Goal: Information Seeking & Learning: Learn about a topic

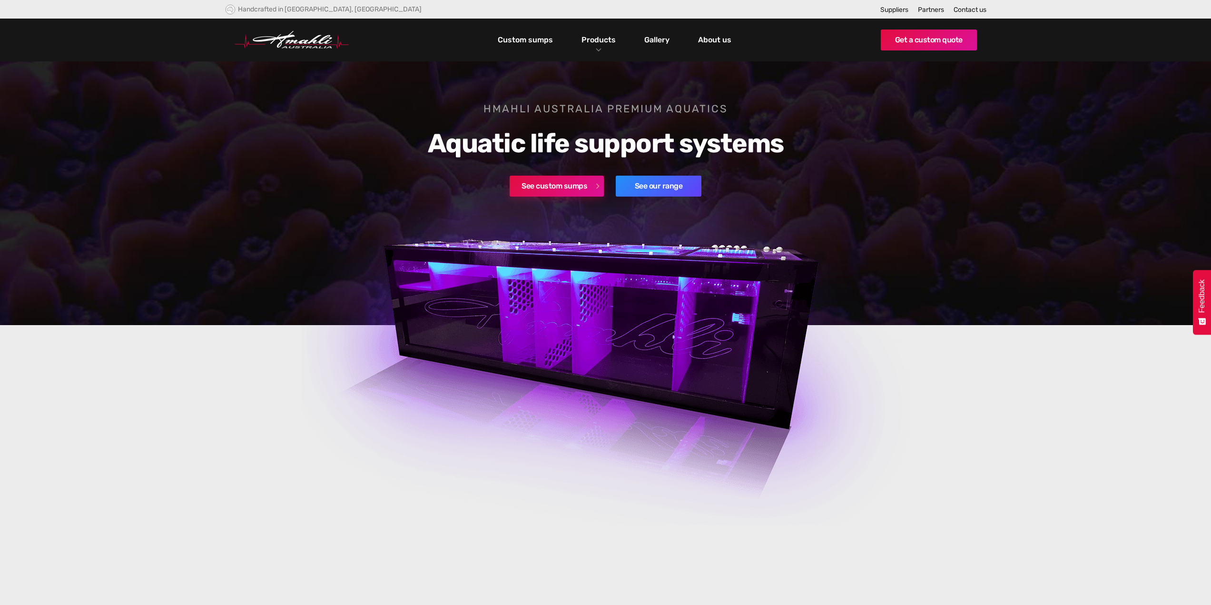
click at [581, 186] on link "See custom sumps" at bounding box center [557, 186] width 94 height 21
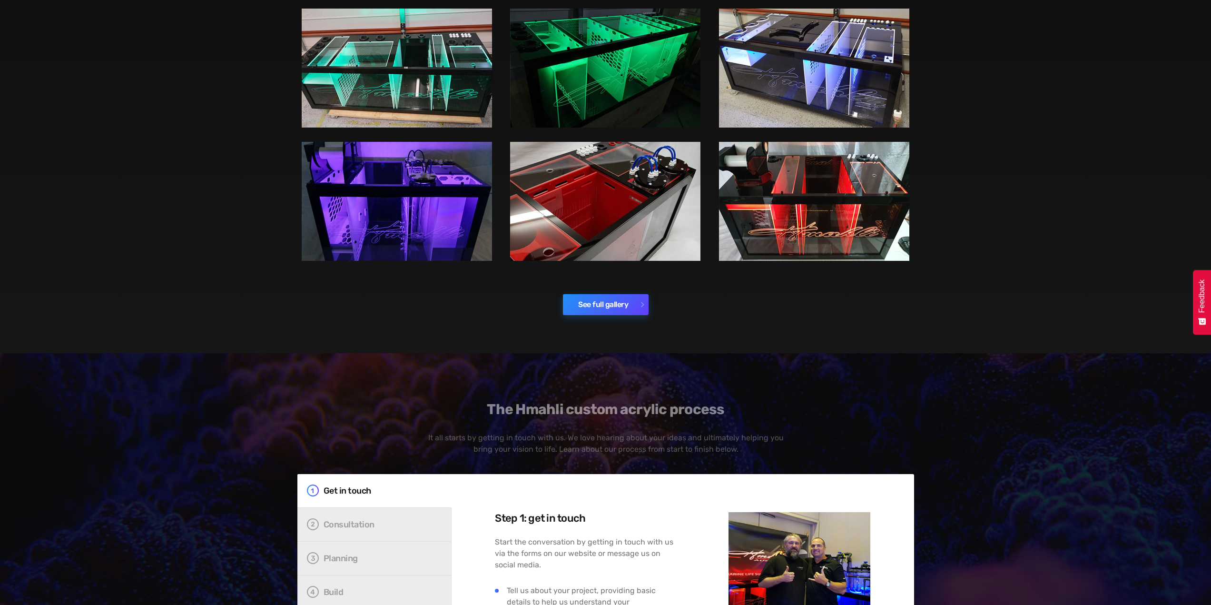
scroll to position [1618, 0]
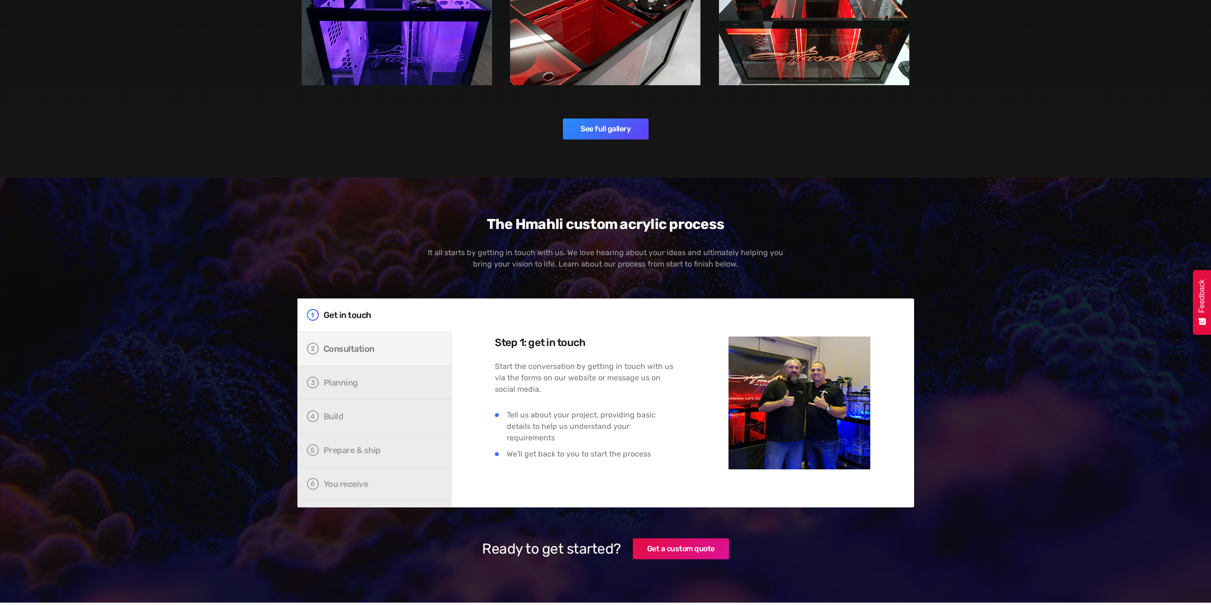
click at [368, 350] on div "Consultation" at bounding box center [380, 349] width 113 height 10
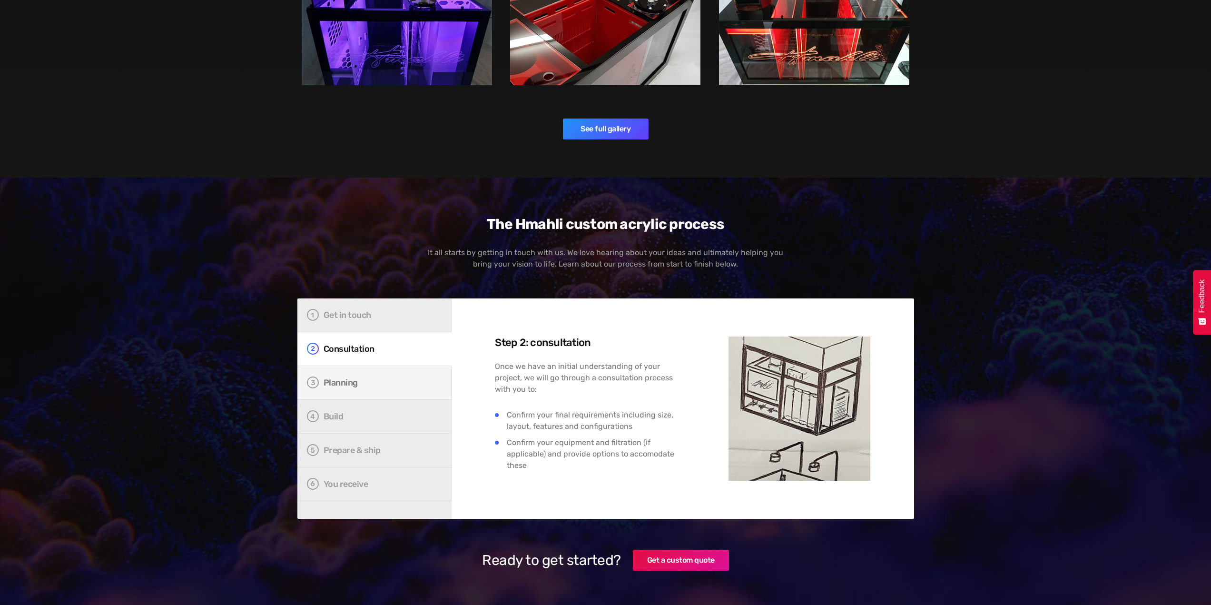
click at [372, 380] on div "Planning" at bounding box center [380, 383] width 113 height 10
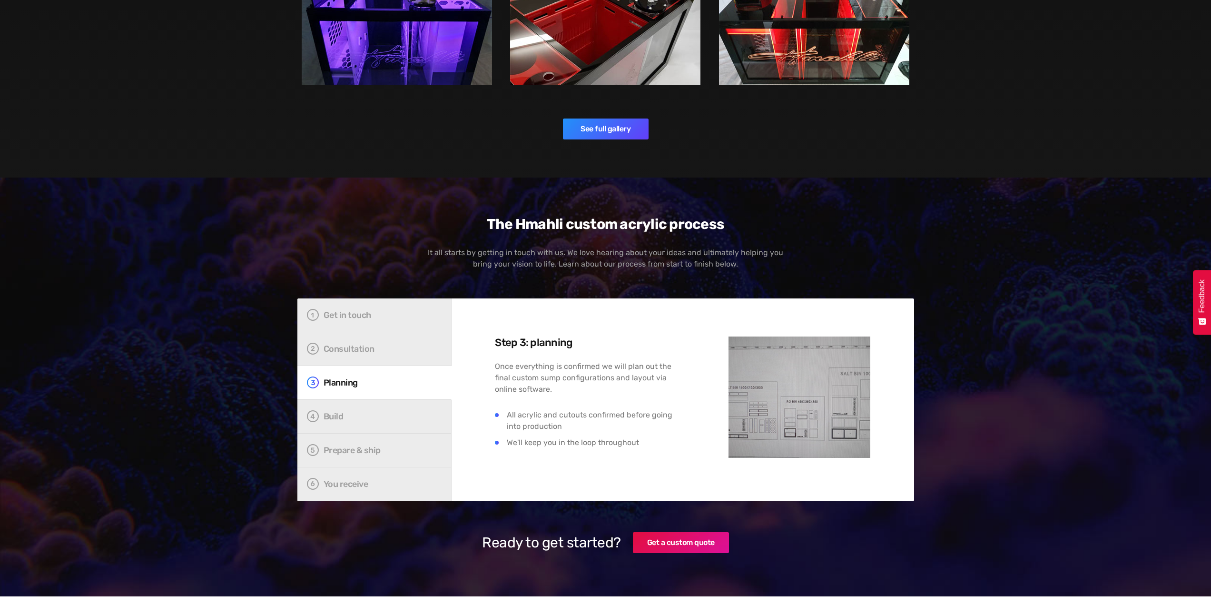
click at [791, 411] on img at bounding box center [799, 396] width 141 height 121
click at [398, 423] on link "Build" at bounding box center [374, 417] width 154 height 34
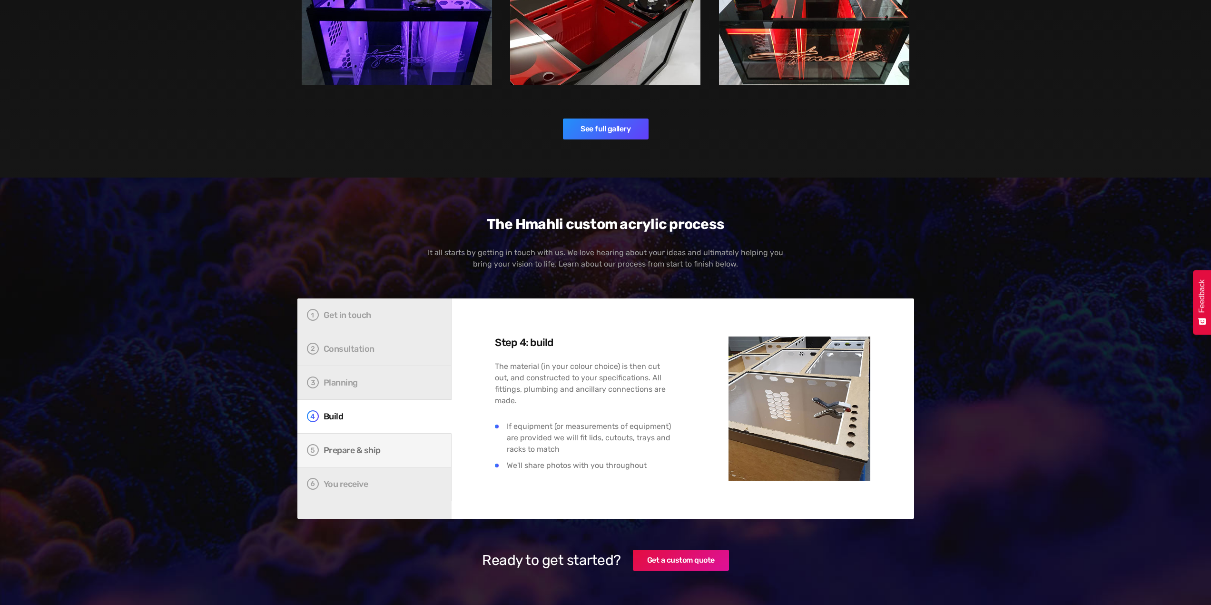
click at [394, 455] on link "Prepare & ship" at bounding box center [374, 451] width 154 height 34
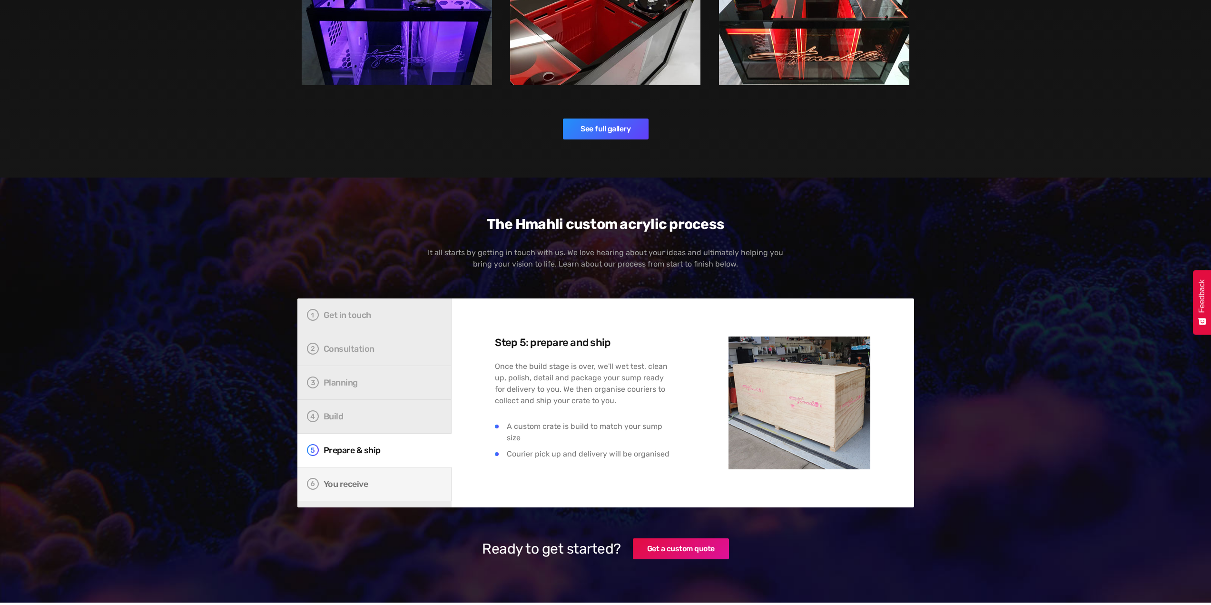
click at [394, 481] on div "You receive" at bounding box center [380, 484] width 113 height 10
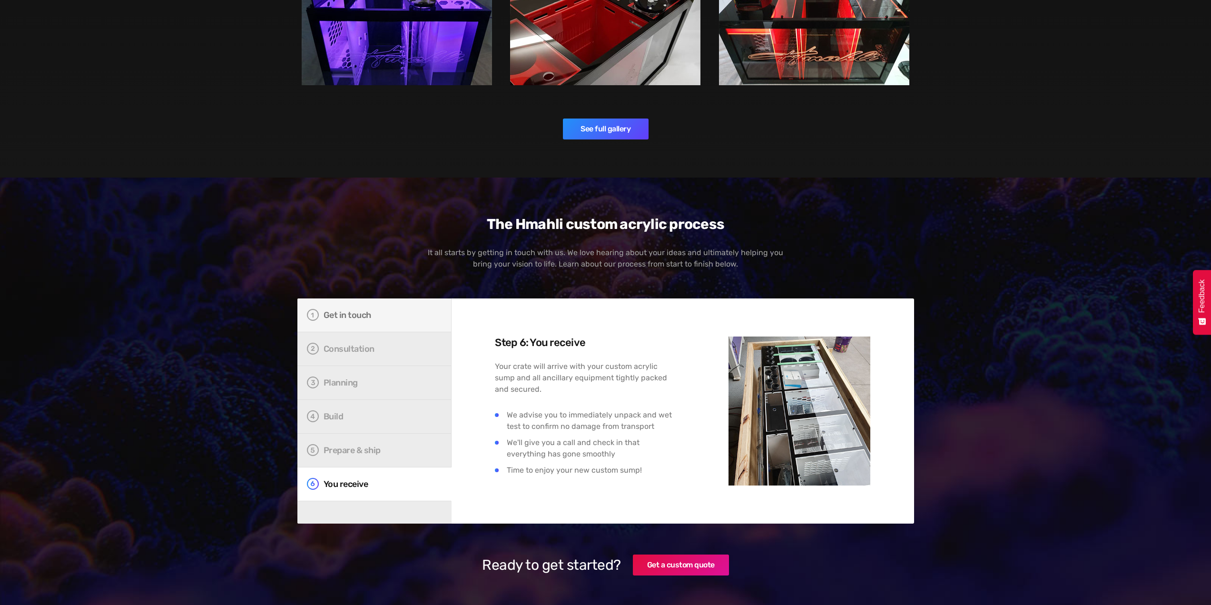
click at [373, 316] on div "Get in touch" at bounding box center [380, 315] width 113 height 10
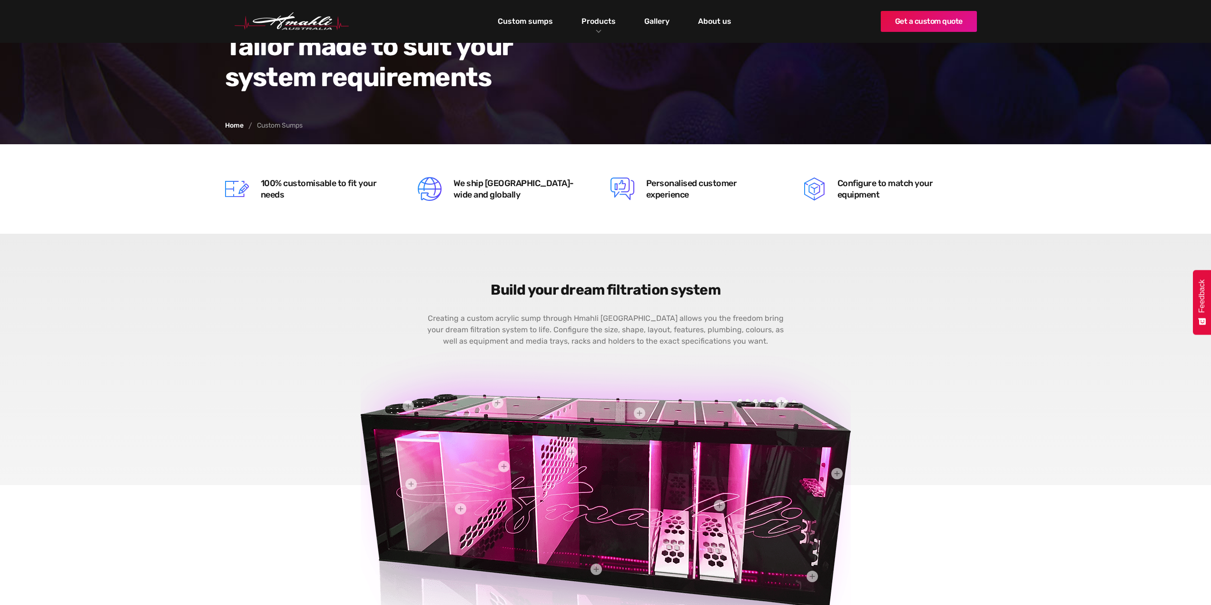
scroll to position [0, 0]
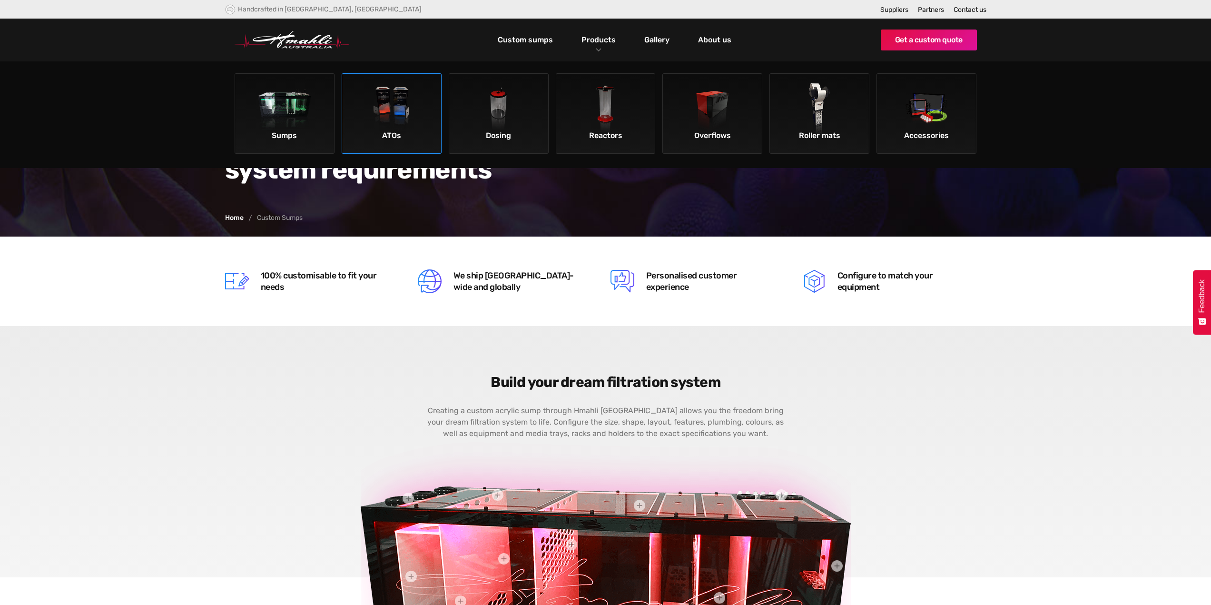
click at [386, 120] on img at bounding box center [392, 110] width 54 height 54
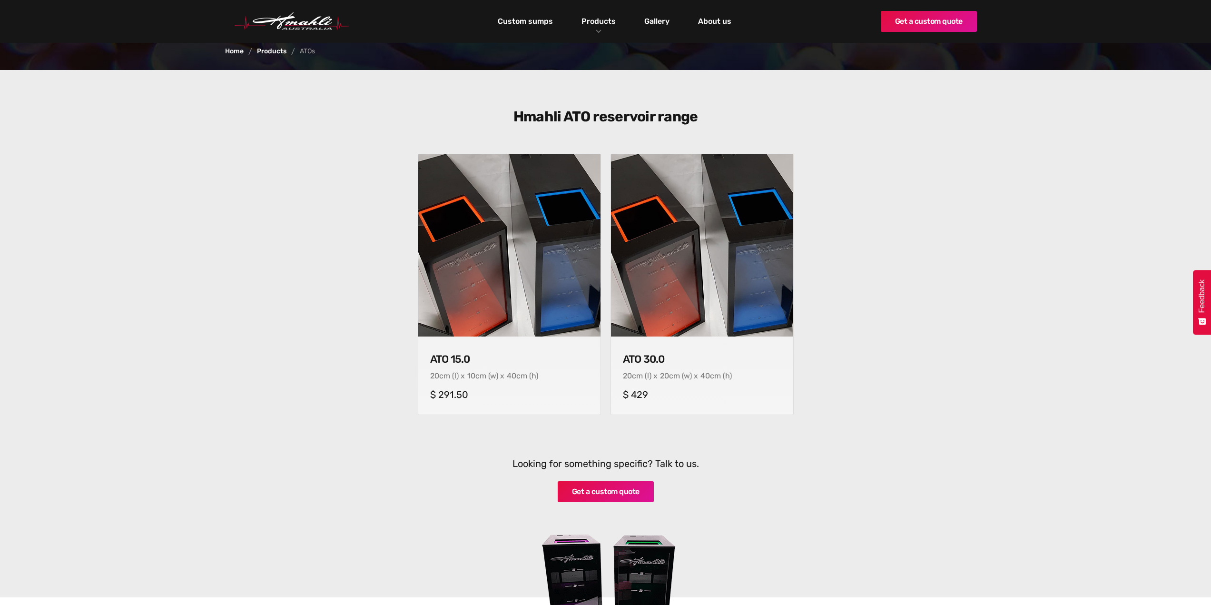
scroll to position [238, 0]
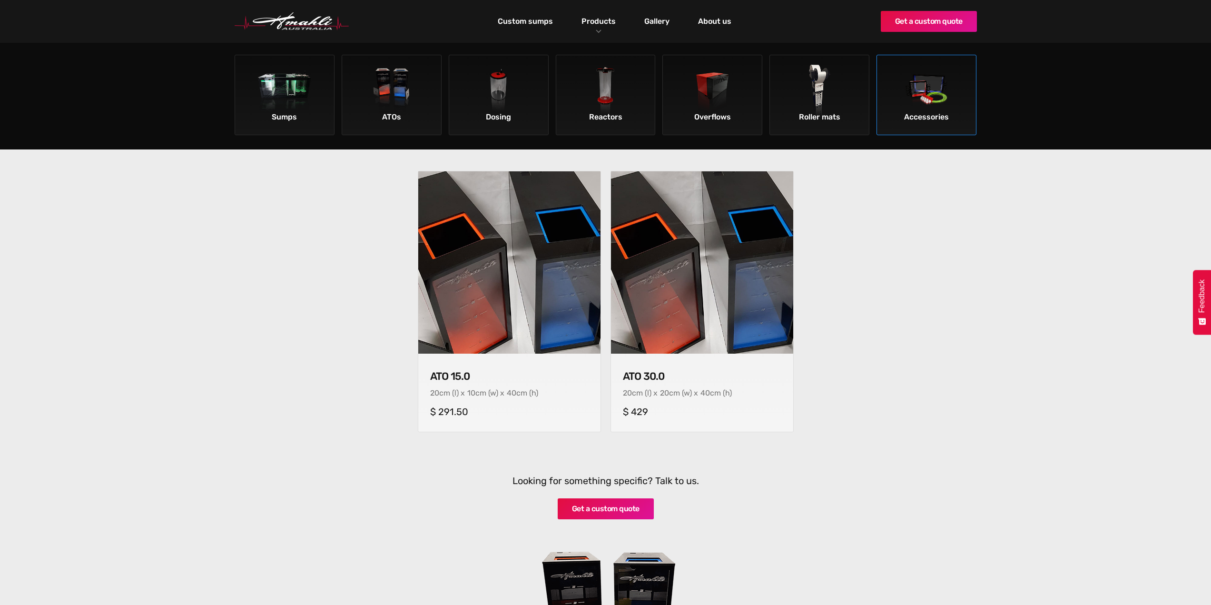
click at [918, 104] on img at bounding box center [927, 92] width 54 height 54
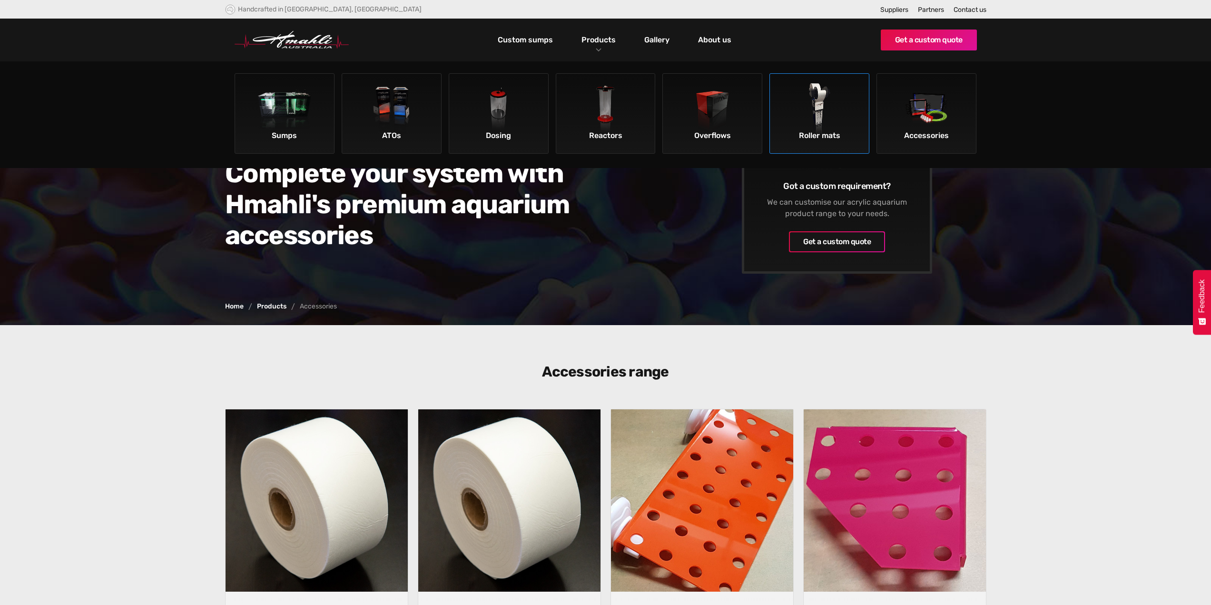
click at [812, 115] on img at bounding box center [820, 110] width 54 height 54
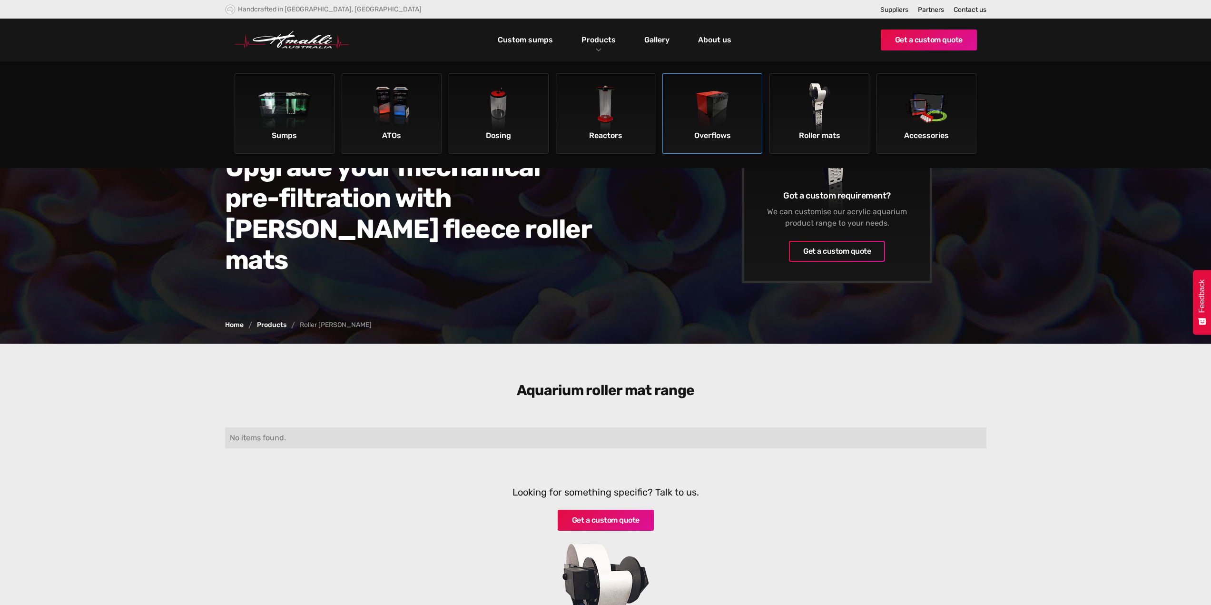
click at [749, 109] on link "Overflows" at bounding box center [712, 113] width 100 height 80
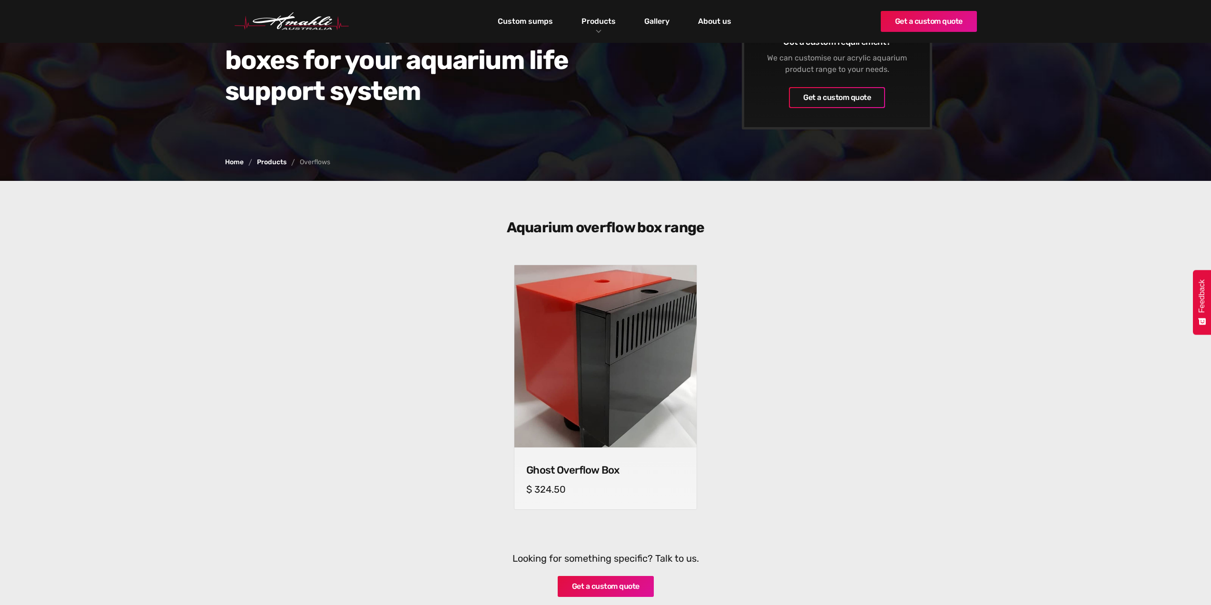
scroll to position [143, 0]
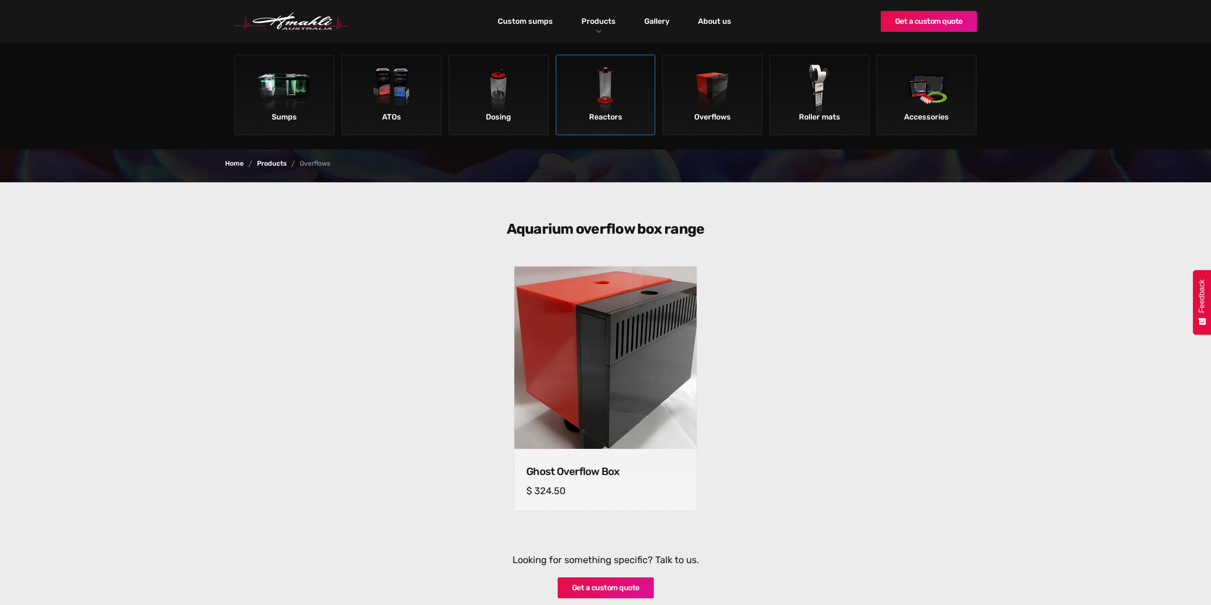
click at [617, 97] on img at bounding box center [606, 92] width 54 height 54
click at [603, 25] on link "Products" at bounding box center [598, 21] width 39 height 14
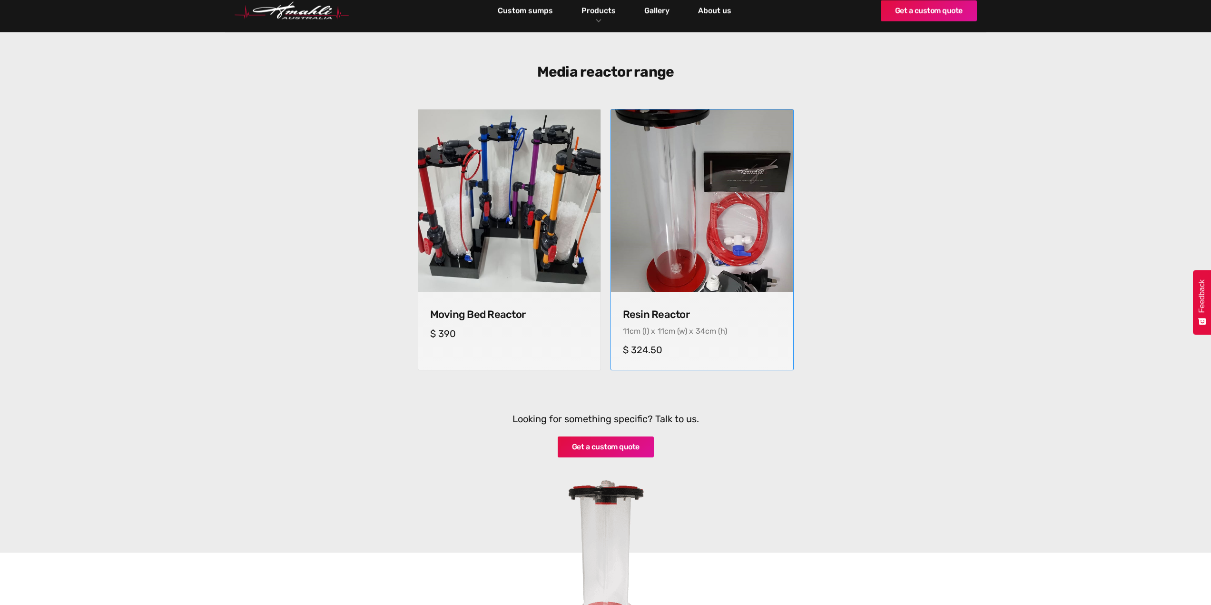
scroll to position [286, 0]
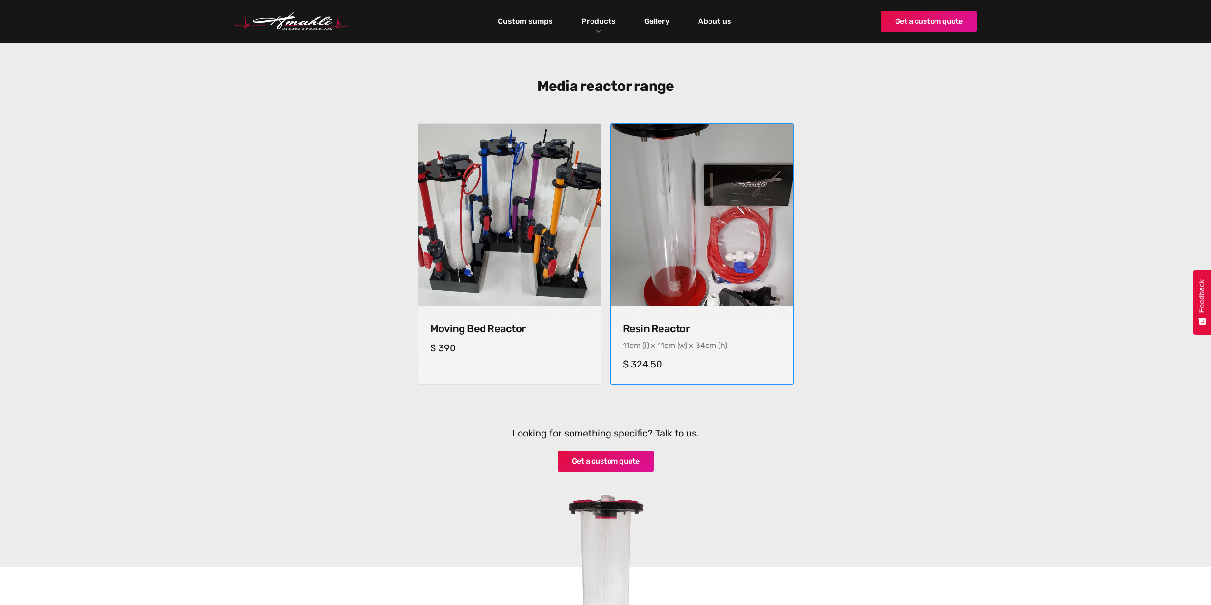
click at [721, 241] on img at bounding box center [701, 214] width 191 height 191
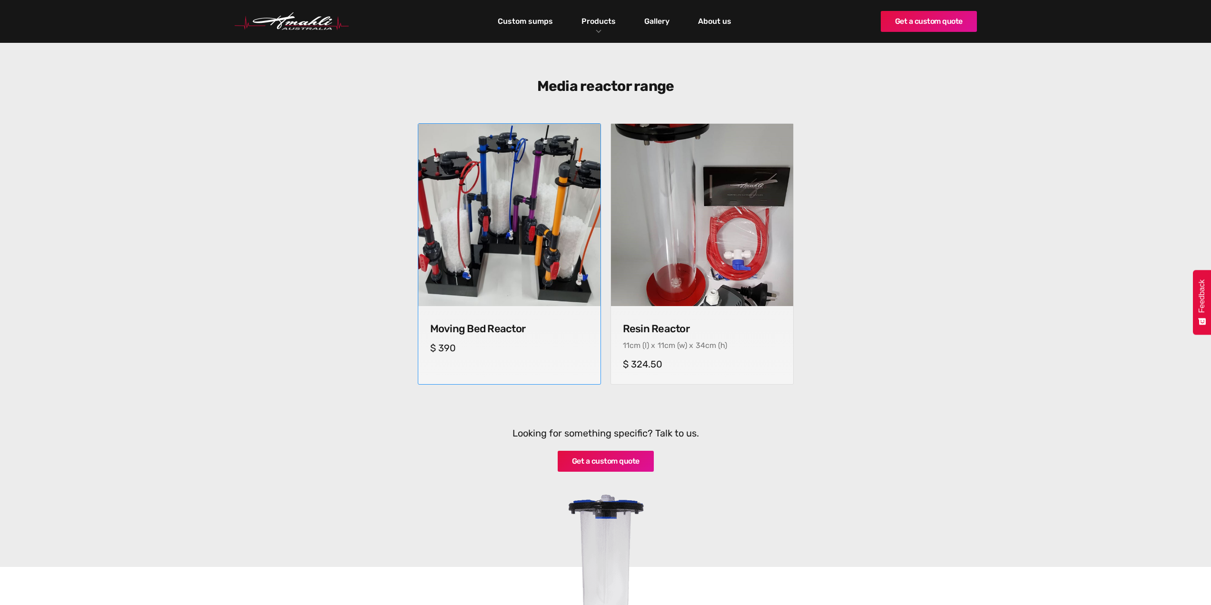
click at [456, 232] on img at bounding box center [509, 214] width 191 height 191
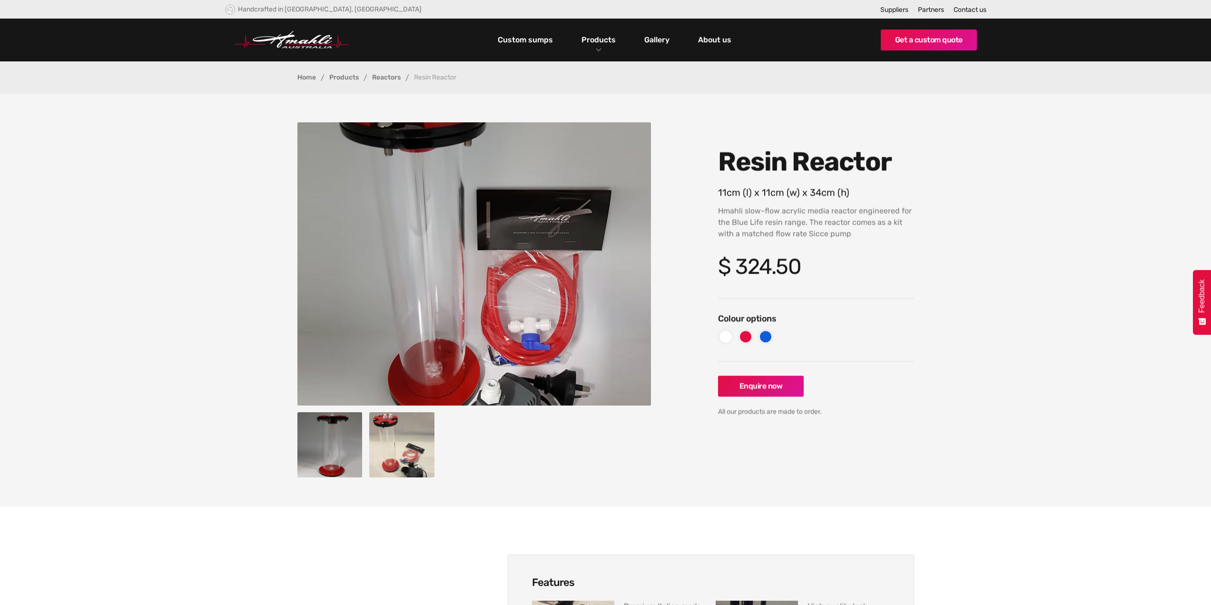
click at [404, 422] on img "open lightbox" at bounding box center [401, 444] width 65 height 65
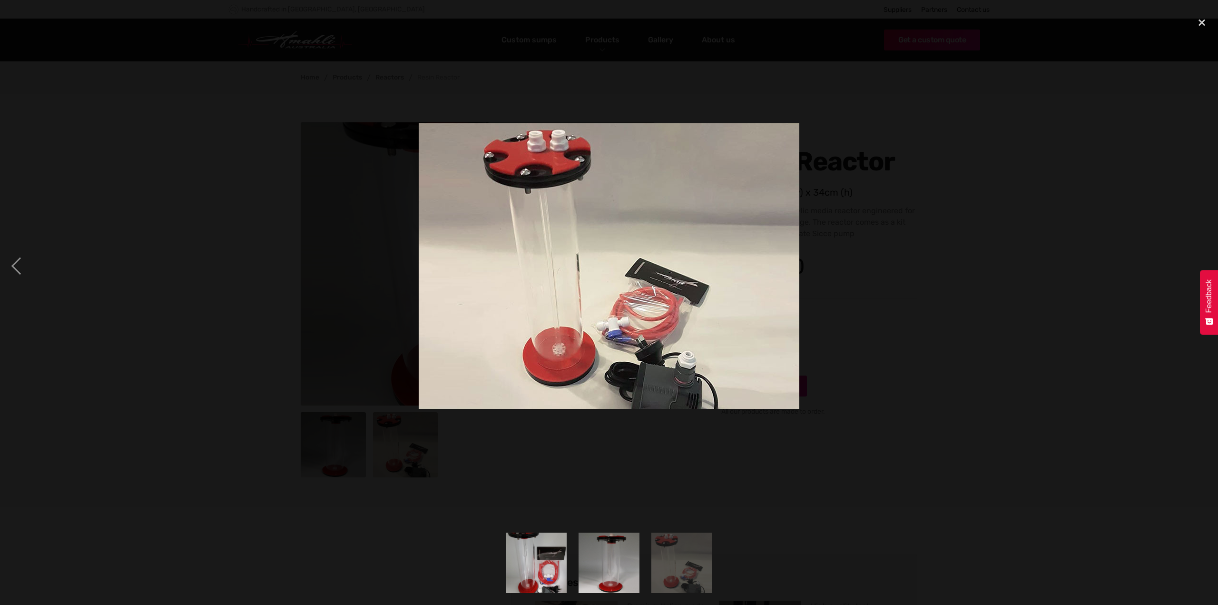
drag, startPoint x: 630, startPoint y: 578, endPoint x: 621, endPoint y: 574, distance: 9.4
click at [630, 578] on img "show item 2 of 3" at bounding box center [609, 562] width 80 height 60
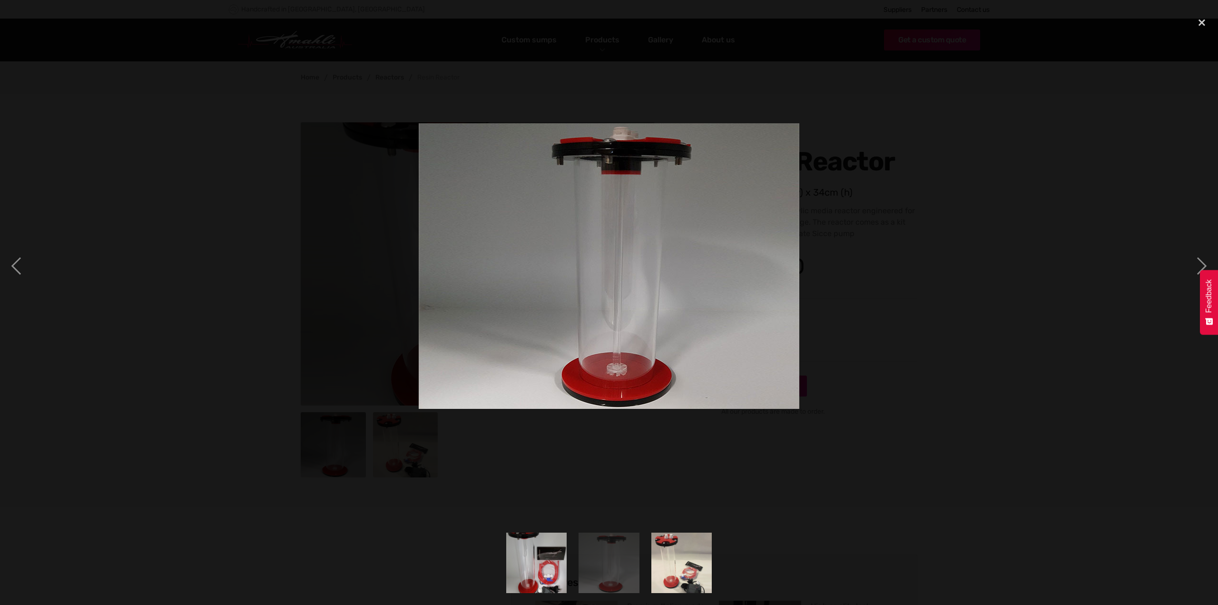
click at [678, 566] on img "show item 3 of 3" at bounding box center [681, 562] width 80 height 60
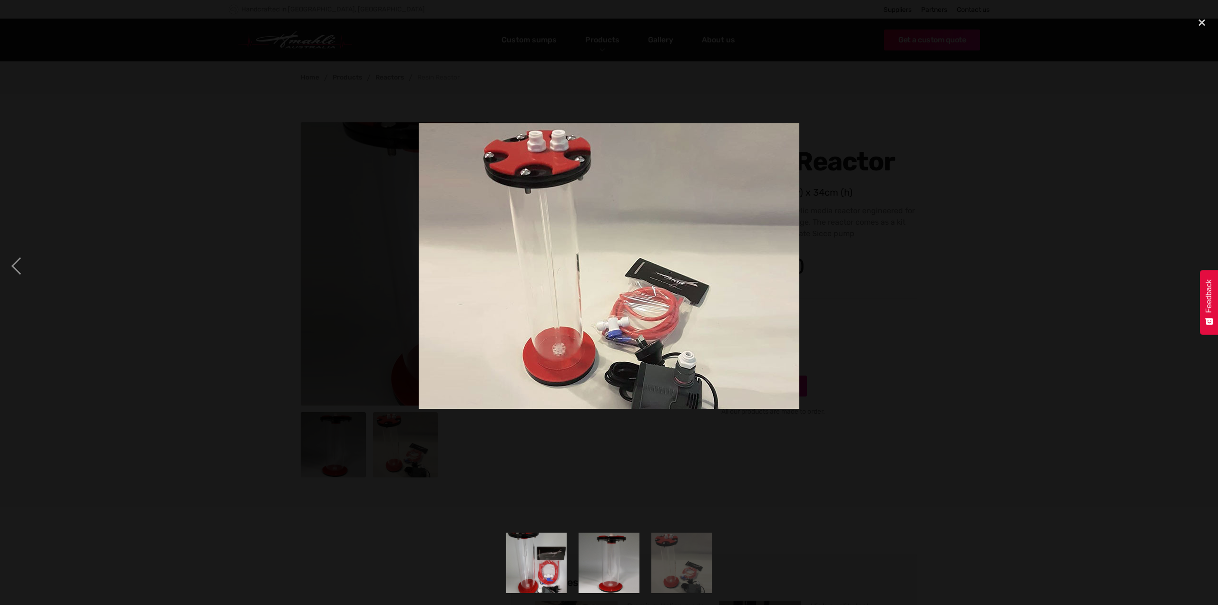
click at [610, 554] on img "show item 2 of 3" at bounding box center [609, 562] width 80 height 60
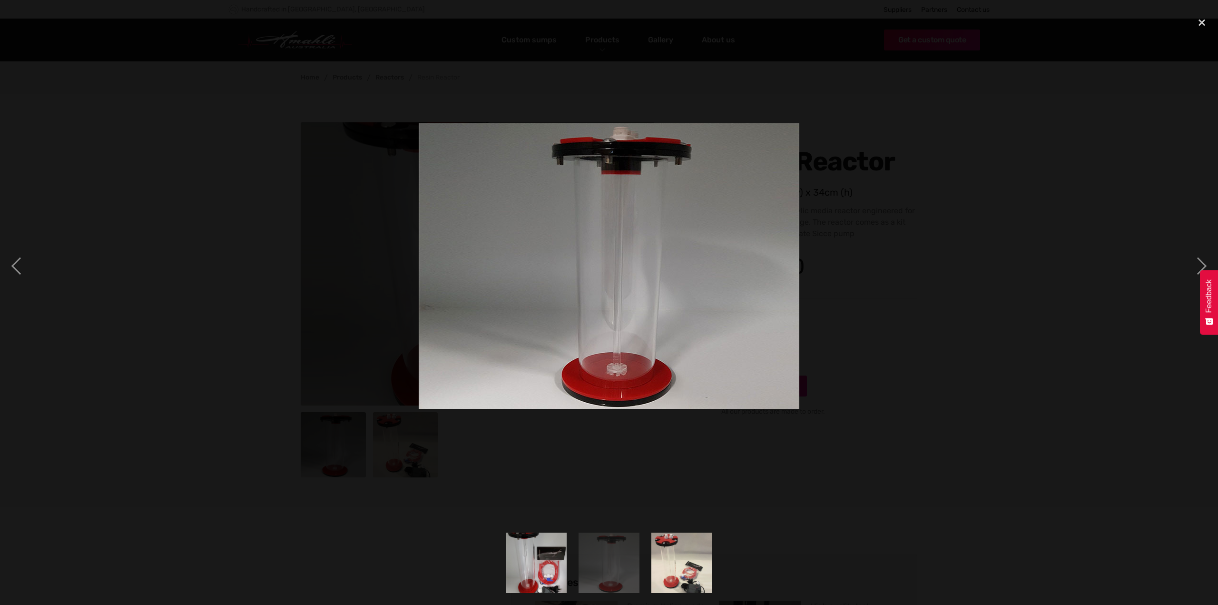
click at [551, 554] on img "show item 1 of 3" at bounding box center [536, 562] width 80 height 60
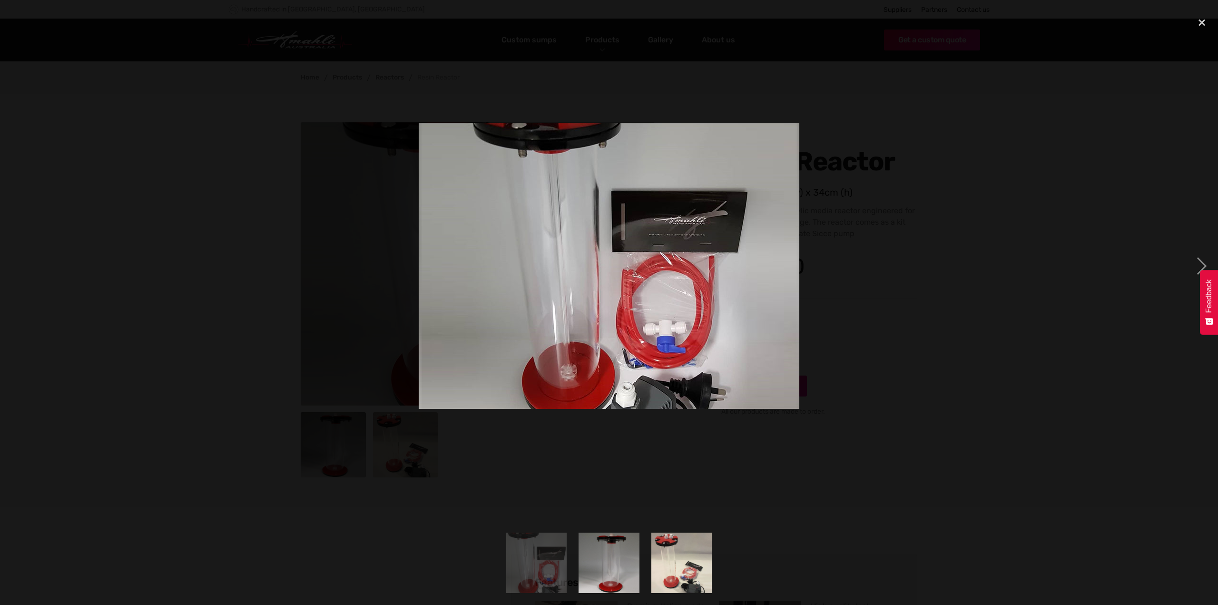
click at [637, 488] on div at bounding box center [609, 266] width 1218 height 508
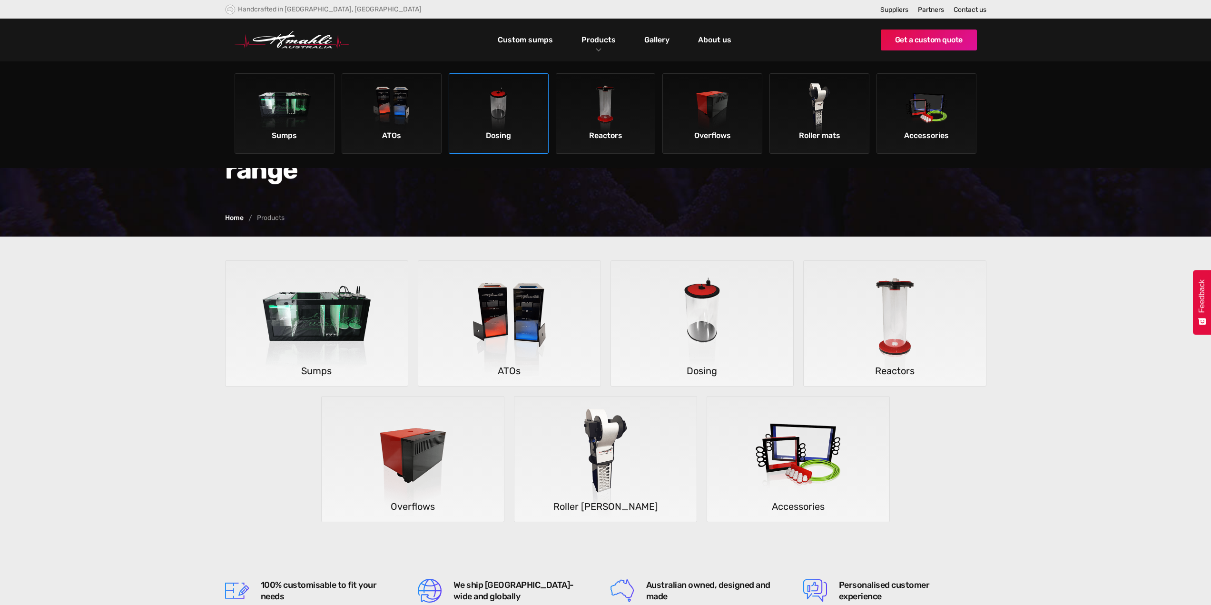
click at [503, 113] on img at bounding box center [499, 110] width 54 height 54
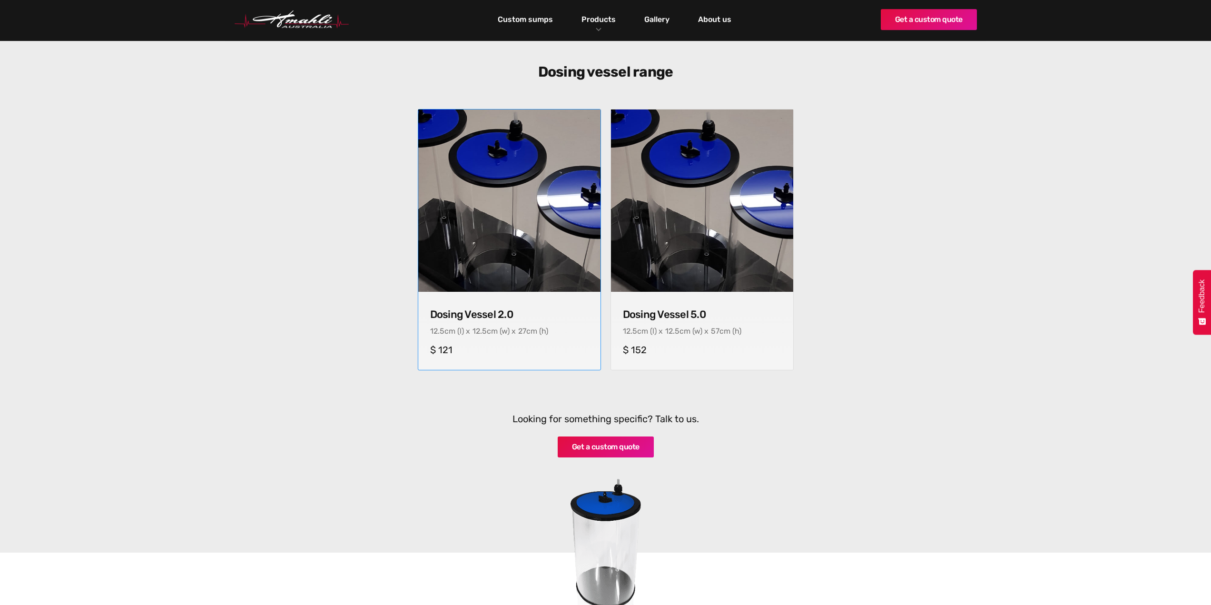
scroll to position [286, 0]
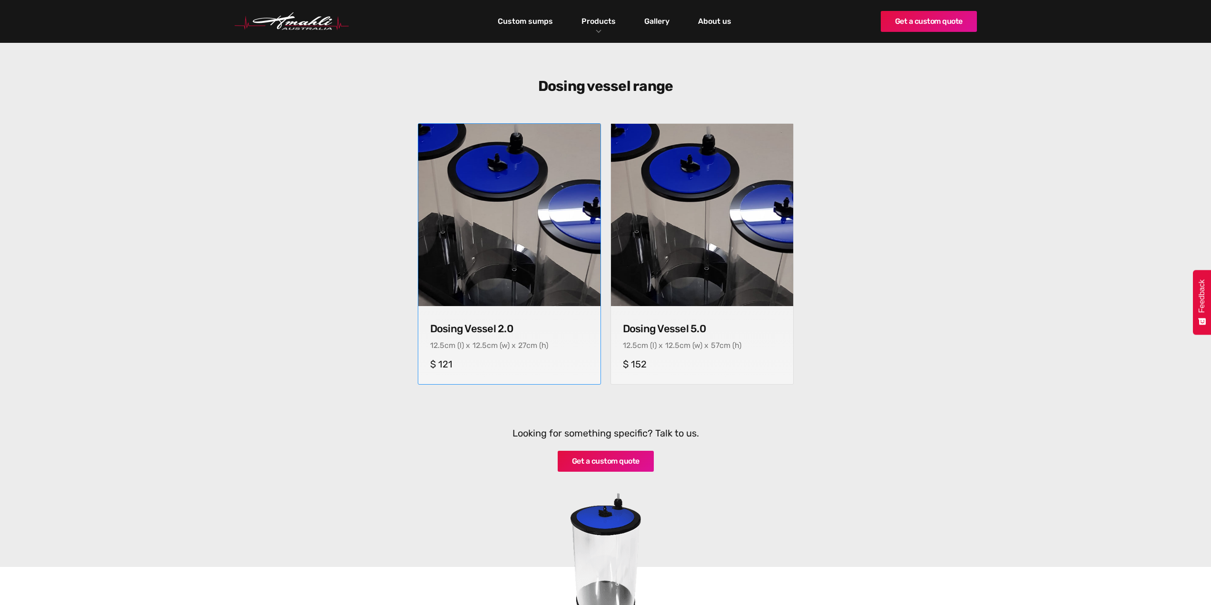
click at [493, 223] on img at bounding box center [509, 215] width 186 height 186
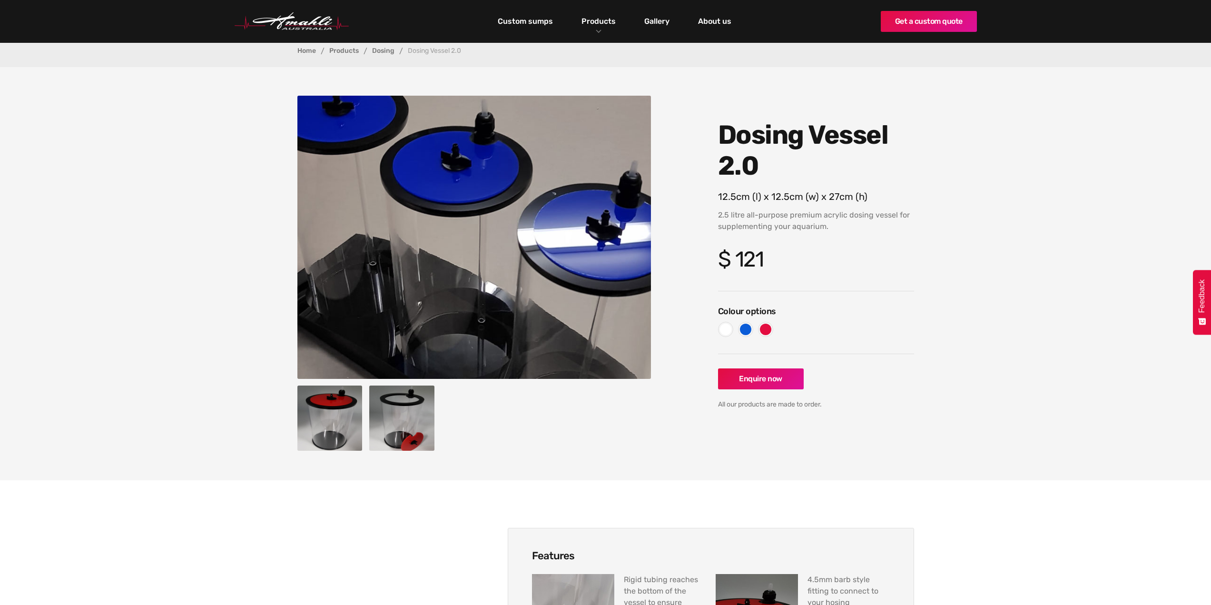
scroll to position [48, 0]
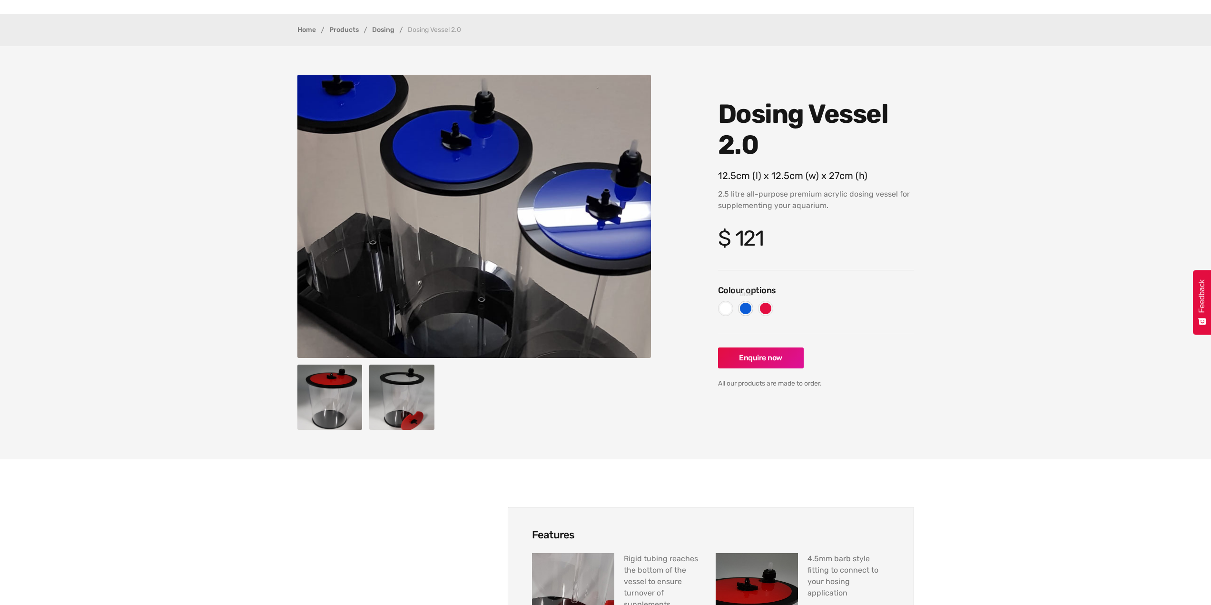
click at [732, 306] on div at bounding box center [725, 308] width 15 height 15
click at [741, 307] on div at bounding box center [745, 308] width 11 height 11
click at [765, 310] on div at bounding box center [765, 308] width 11 height 11
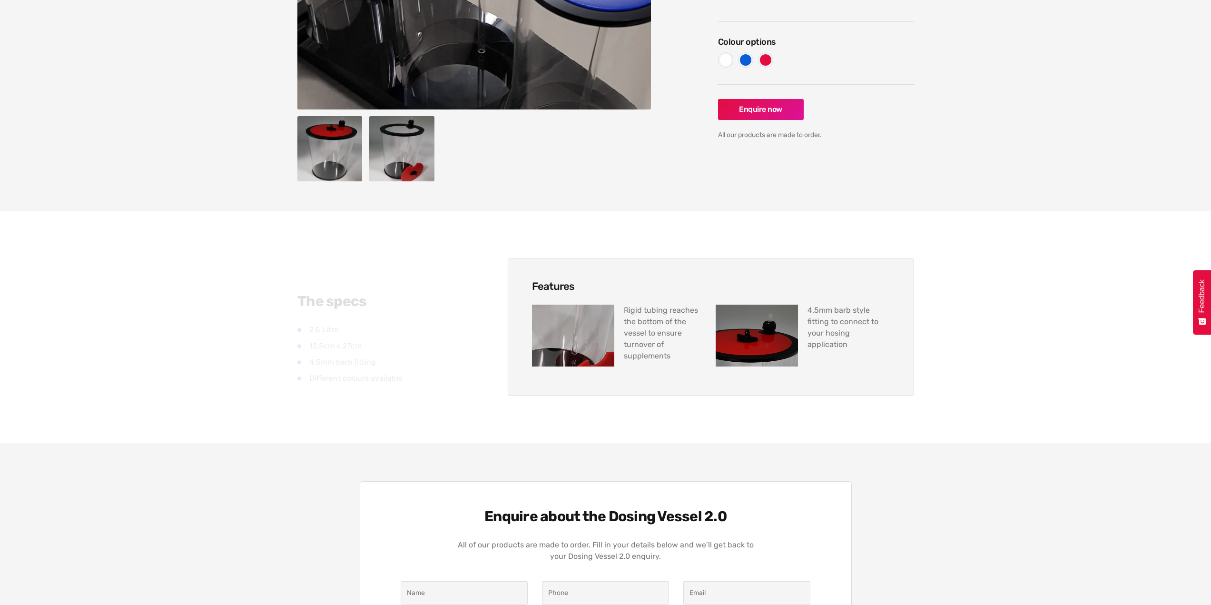
scroll to position [333, 0]
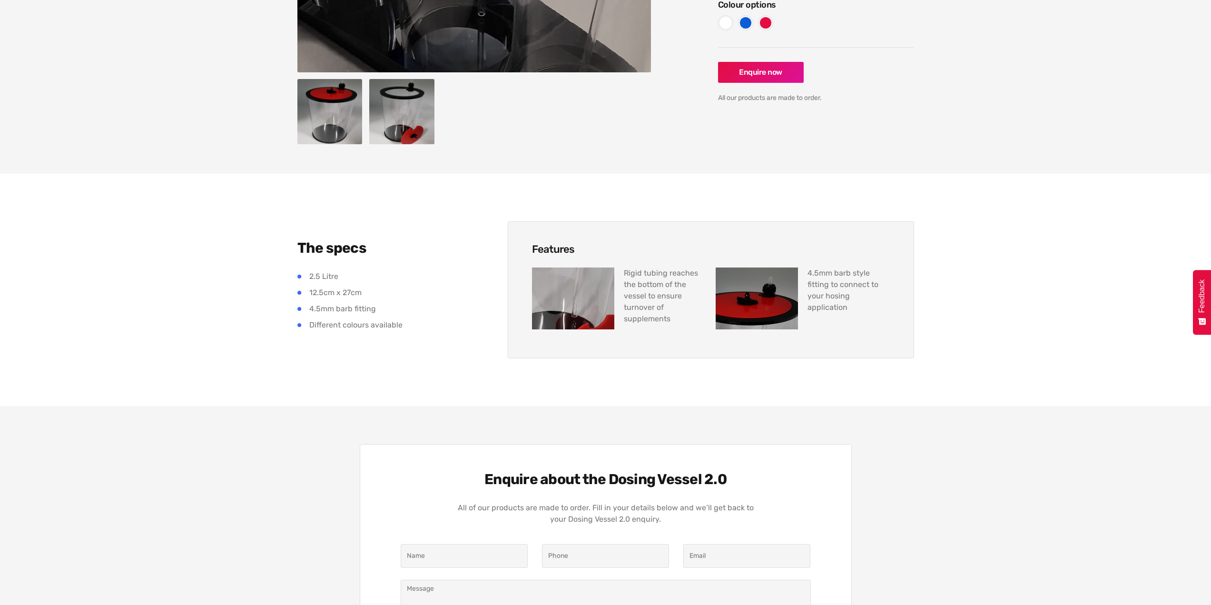
click at [589, 302] on img at bounding box center [573, 298] width 82 height 62
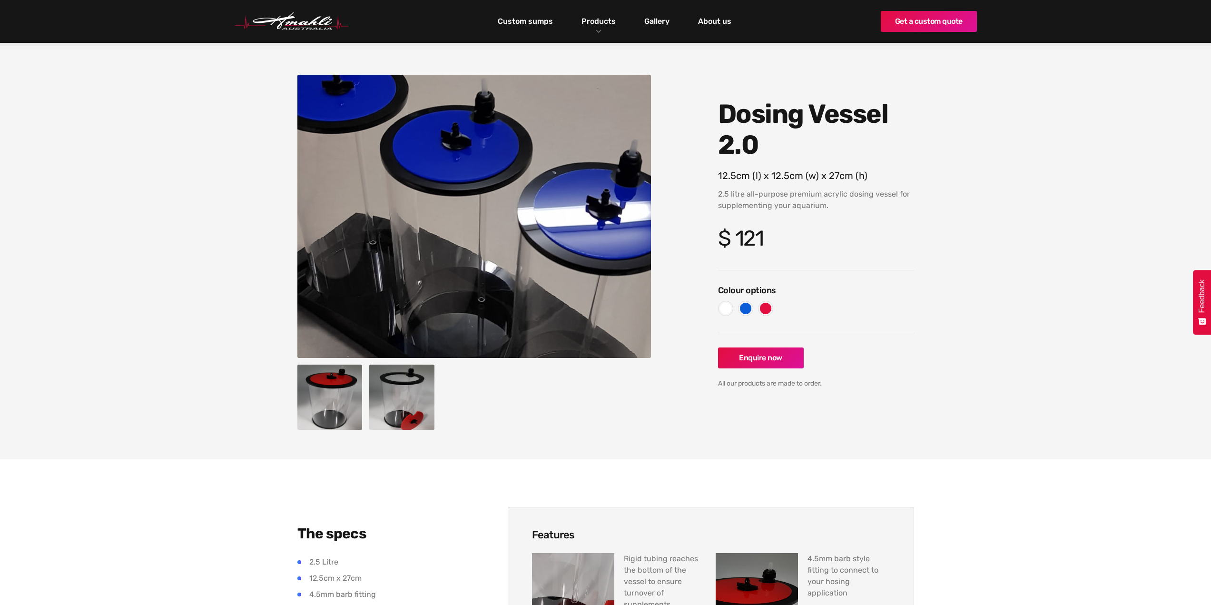
scroll to position [0, 0]
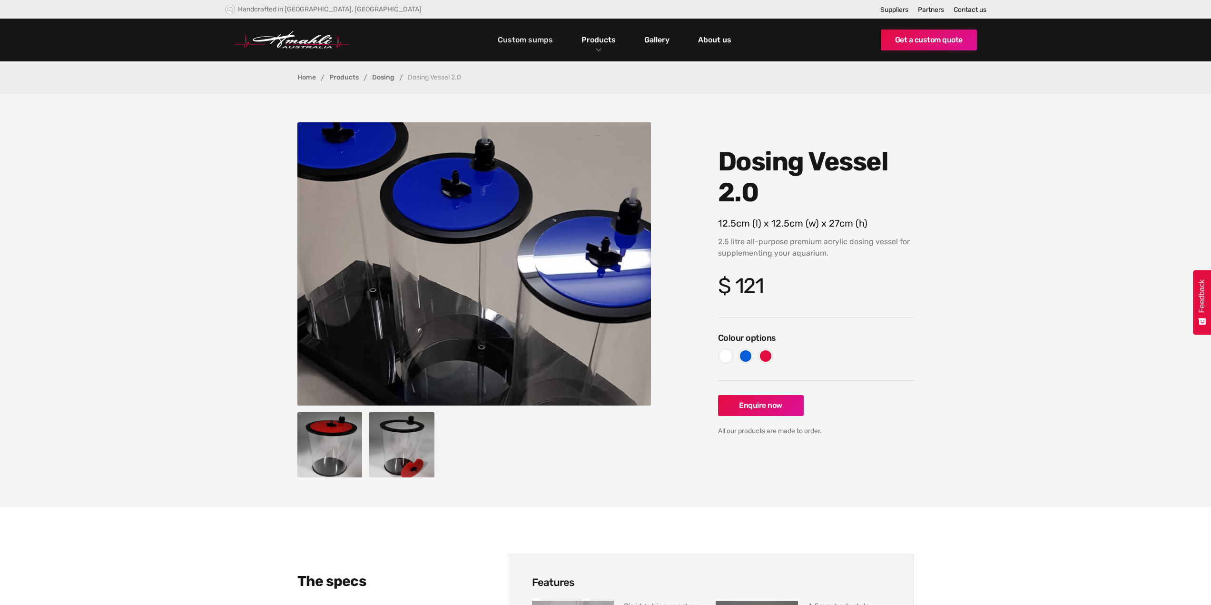
click at [544, 38] on link "Custom sumps" at bounding box center [525, 40] width 60 height 16
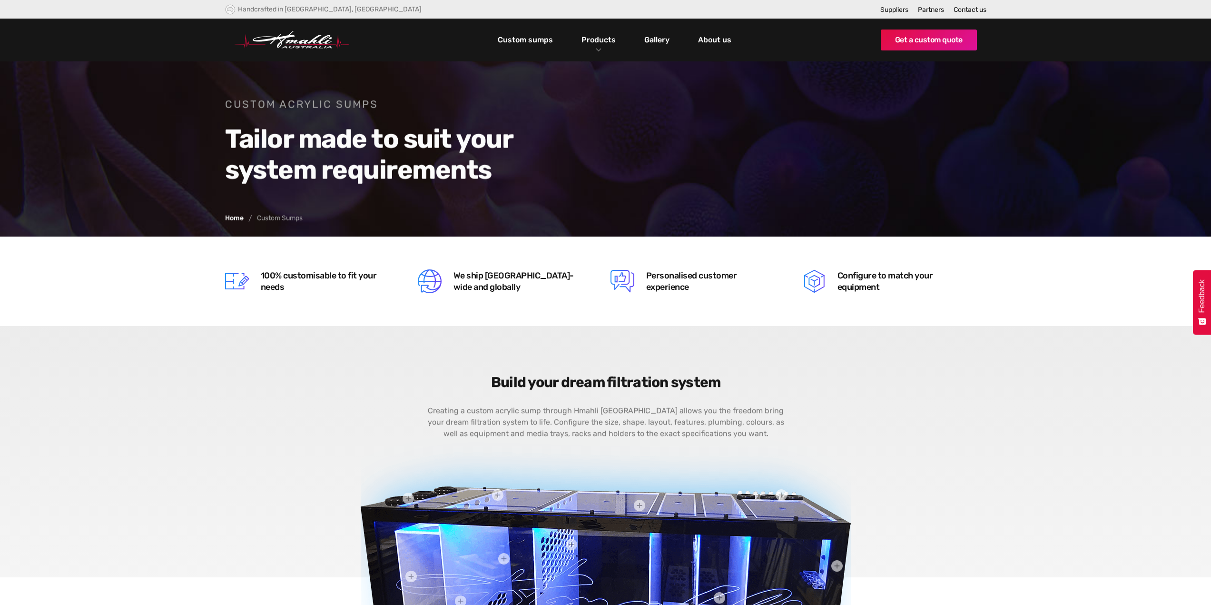
click at [542, 34] on link "Custom sumps" at bounding box center [525, 40] width 60 height 16
click at [299, 45] on img "home" at bounding box center [292, 40] width 114 height 18
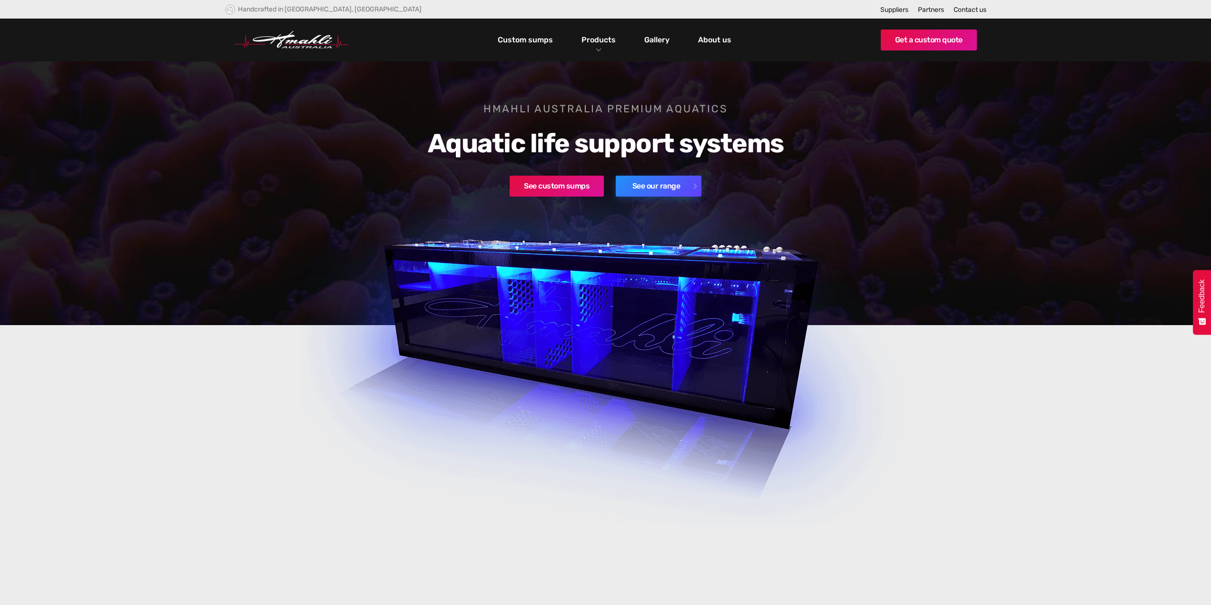
click at [642, 183] on link "See our range" at bounding box center [659, 186] width 86 height 21
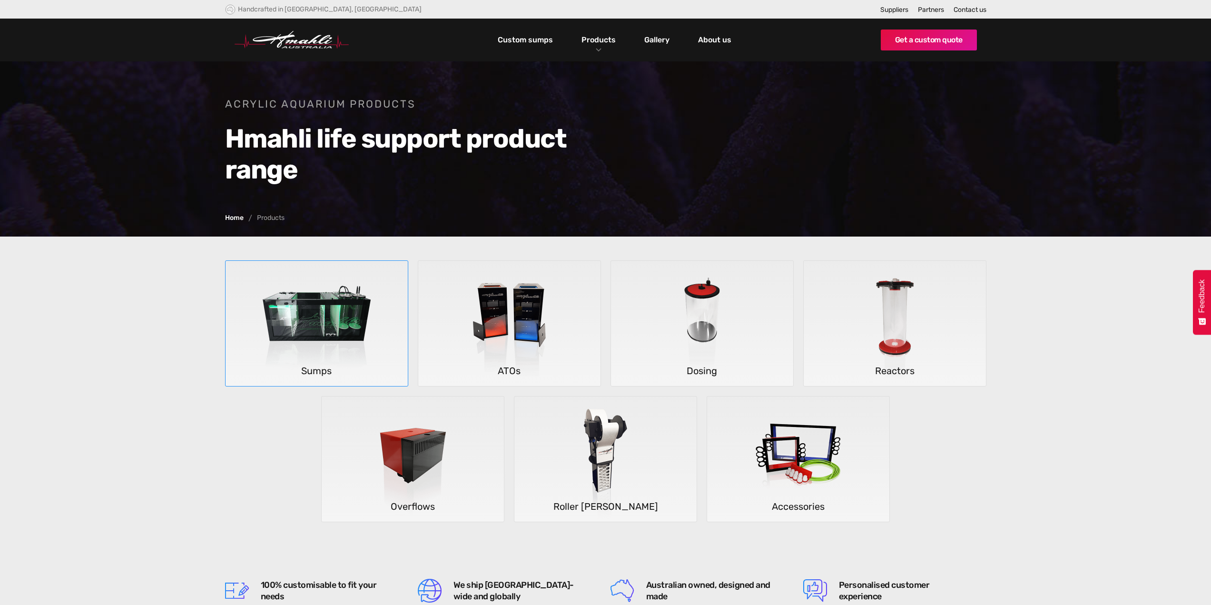
click at [322, 271] on img at bounding box center [316, 324] width 140 height 126
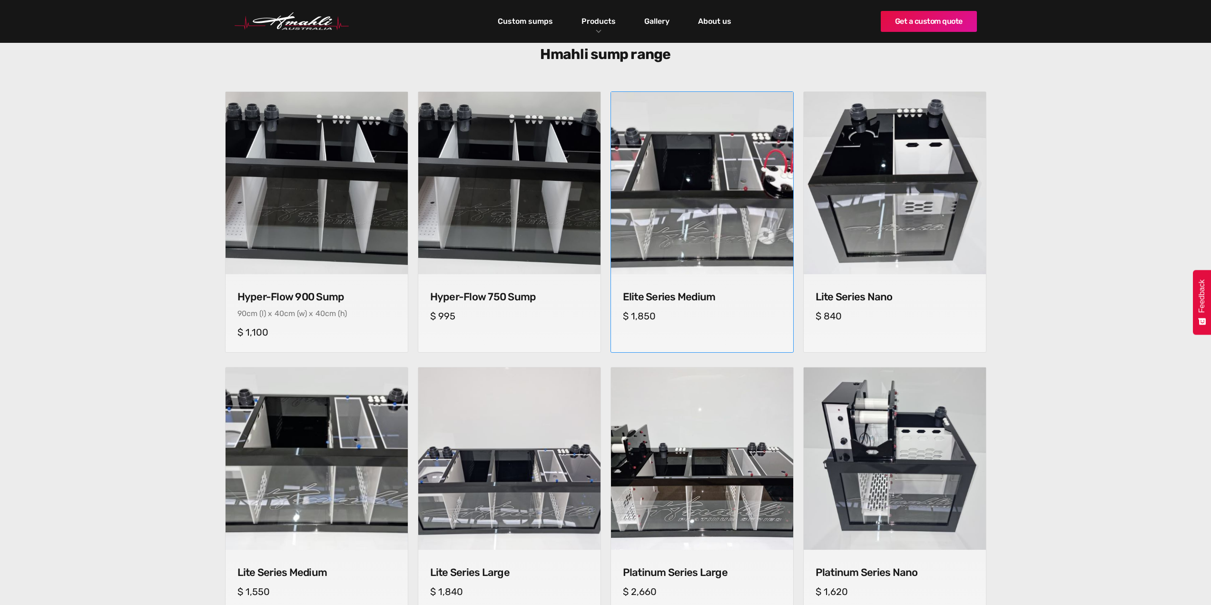
scroll to position [286, 0]
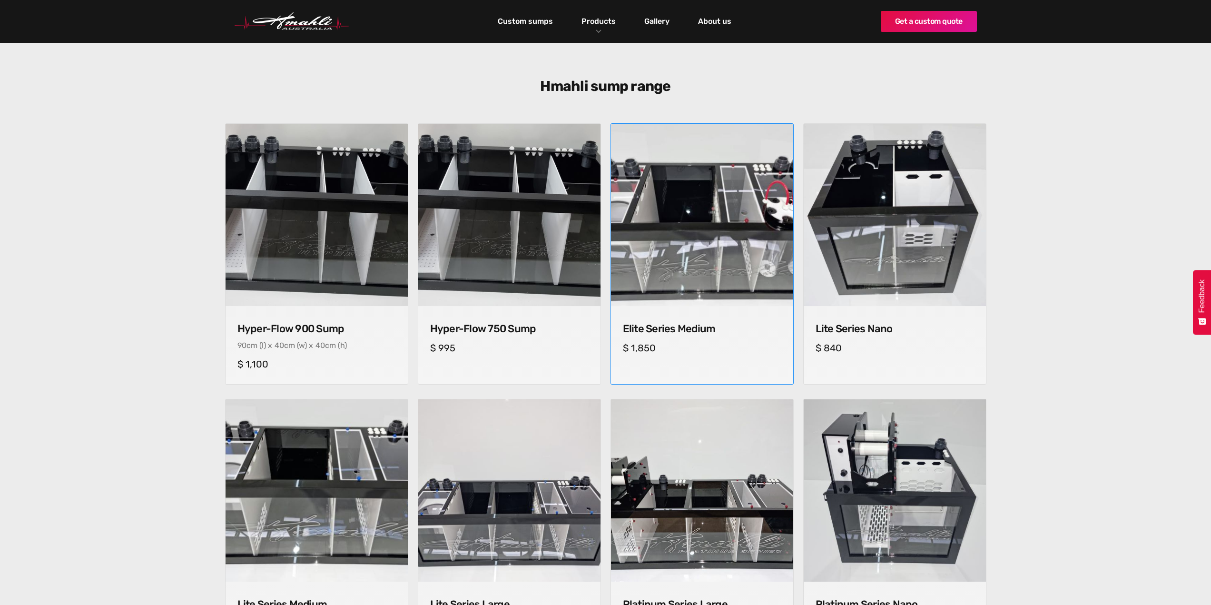
click at [754, 266] on img at bounding box center [701, 214] width 185 height 185
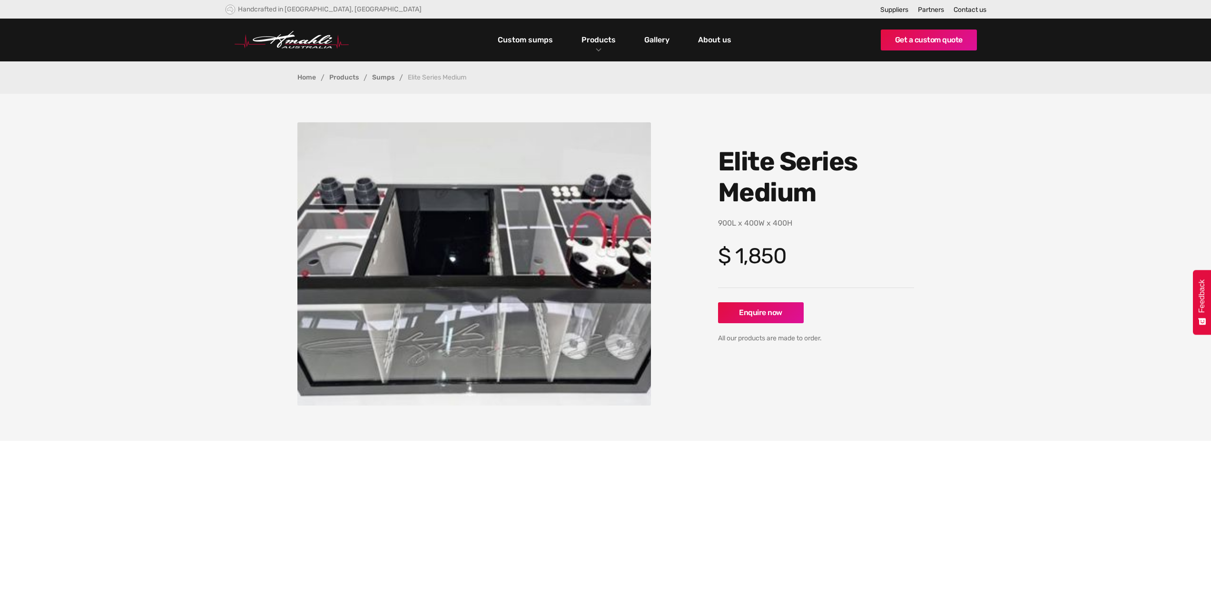
click at [472, 304] on img "open lightbox" at bounding box center [474, 263] width 354 height 283
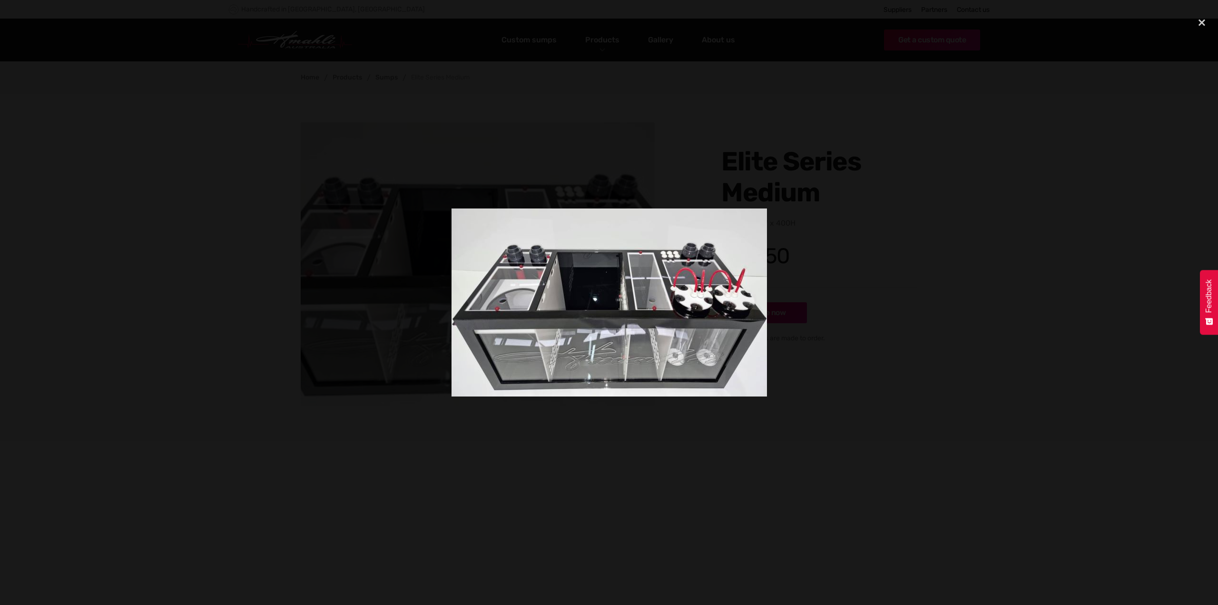
click at [857, 311] on div at bounding box center [609, 302] width 1218 height 581
